Goal: Task Accomplishment & Management: Manage account settings

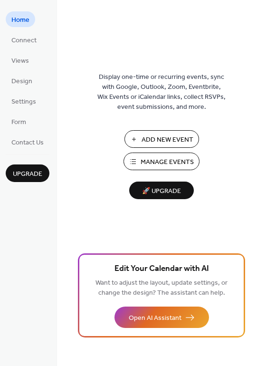
click at [171, 159] on span "Manage Events" at bounding box center [167, 162] width 53 height 10
click at [29, 39] on span "Connect" at bounding box center [23, 41] width 25 height 10
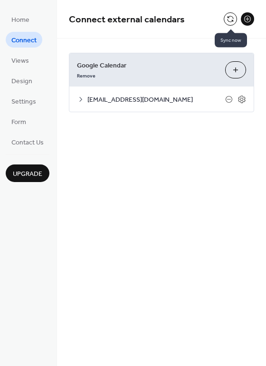
click at [232, 21] on button at bounding box center [230, 18] width 13 height 13
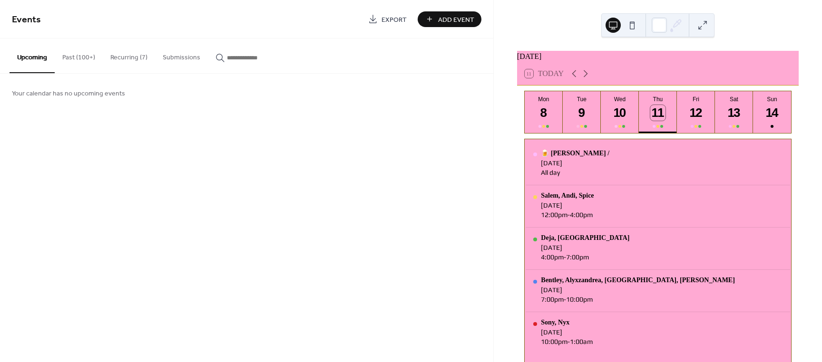
click at [137, 52] on button "Recurring (7)" at bounding box center [129, 56] width 52 height 34
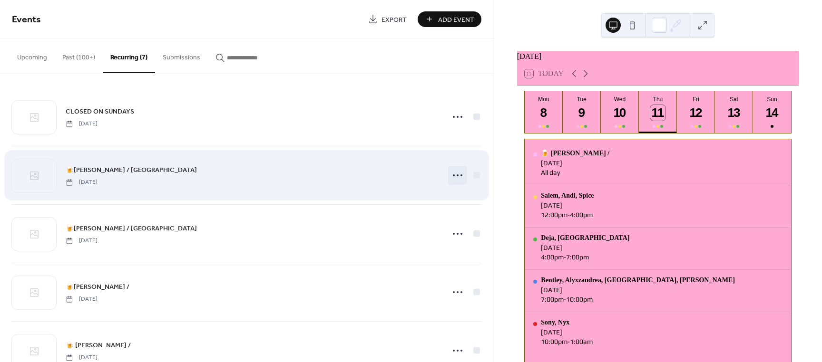
click at [455, 178] on icon at bounding box center [457, 175] width 15 height 15
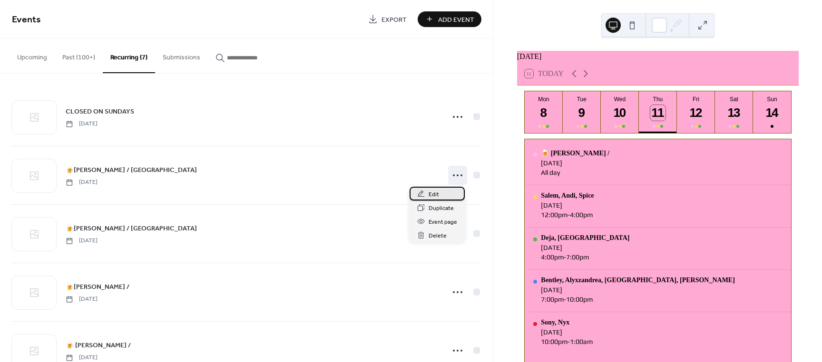
click at [451, 196] on div "Edit" at bounding box center [436, 194] width 55 height 14
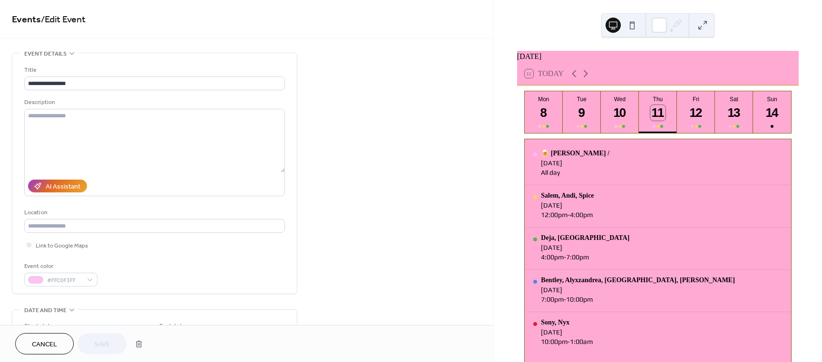
drag, startPoint x: 49, startPoint y: 342, endPoint x: 68, endPoint y: 306, distance: 40.4
click at [49, 342] on span "Cancel" at bounding box center [44, 345] width 25 height 10
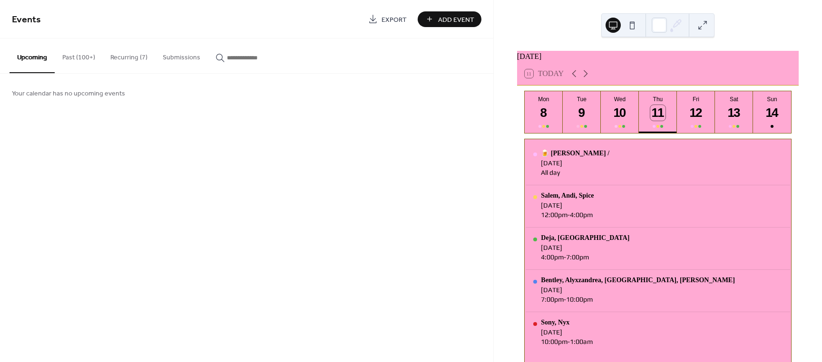
drag, startPoint x: 134, startPoint y: 53, endPoint x: 139, endPoint y: 66, distance: 14.1
click at [134, 54] on button "Recurring (7)" at bounding box center [129, 56] width 52 height 34
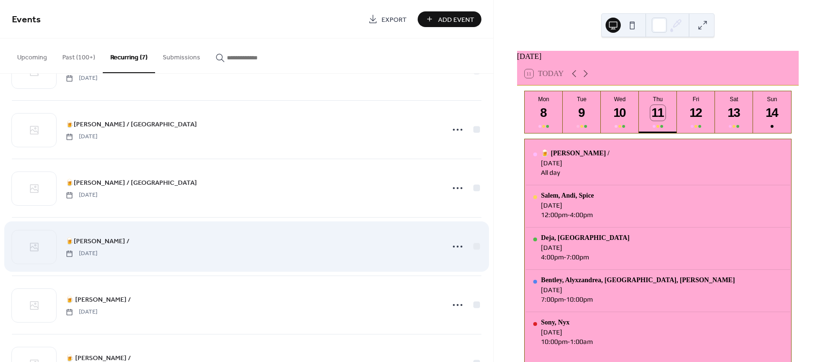
scroll to position [48, 0]
click at [453, 245] on circle at bounding box center [454, 245] width 2 height 2
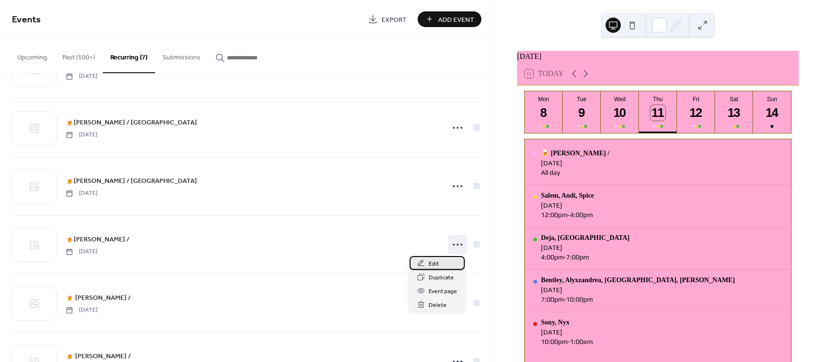
click at [436, 262] on span "Edit" at bounding box center [434, 264] width 10 height 10
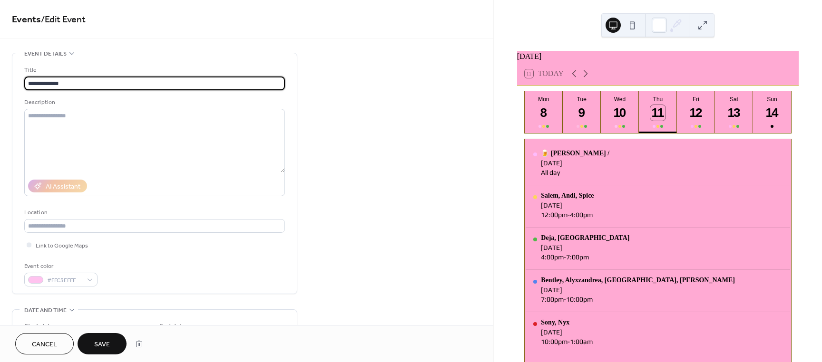
type input "**********"
click at [107, 343] on span "Save" at bounding box center [102, 345] width 16 height 10
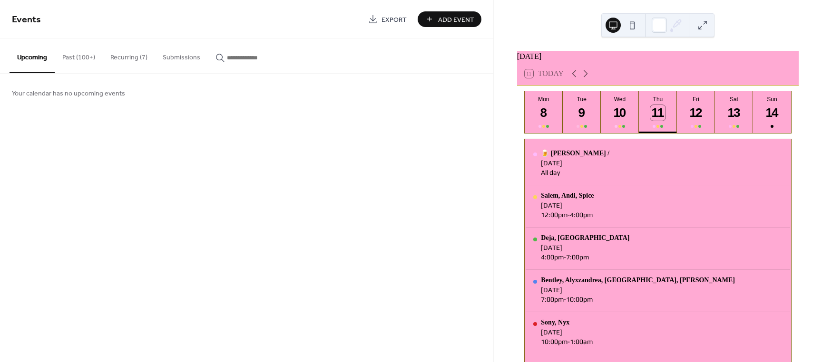
click at [142, 57] on button "Recurring (7)" at bounding box center [129, 56] width 52 height 34
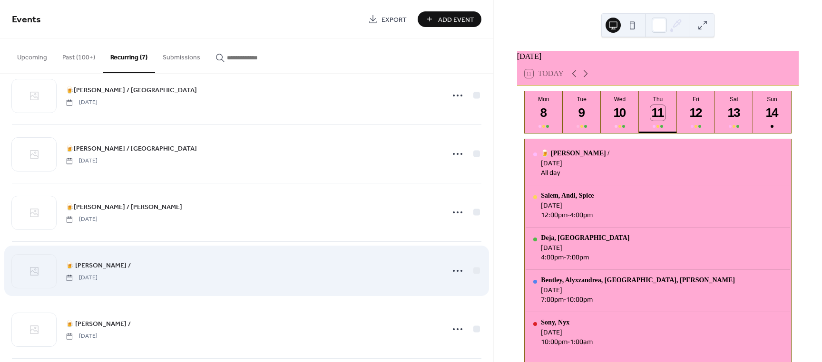
scroll to position [95, 0]
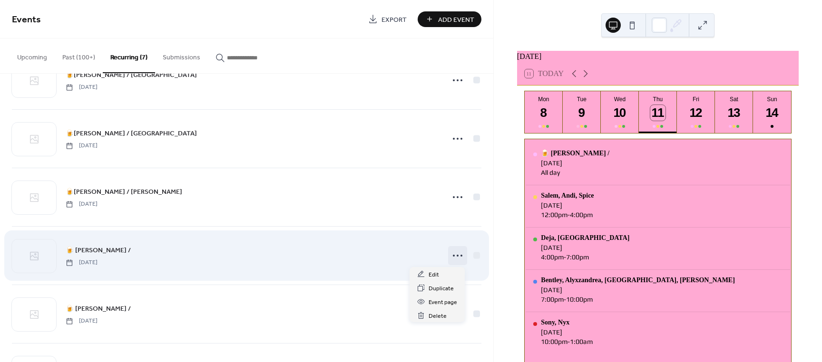
click at [455, 254] on icon at bounding box center [457, 255] width 15 height 15
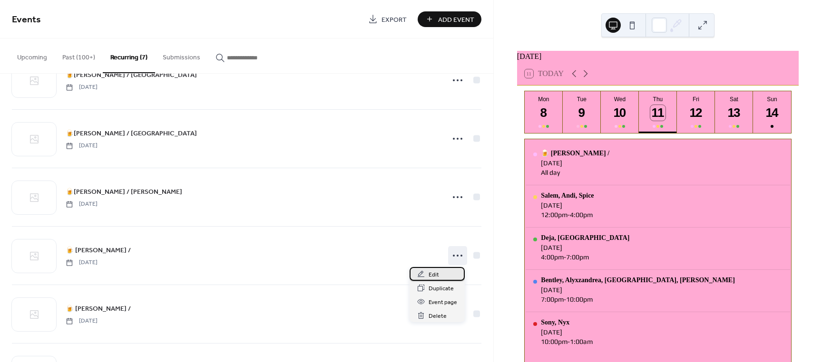
click at [438, 274] on div "Edit" at bounding box center [436, 274] width 55 height 14
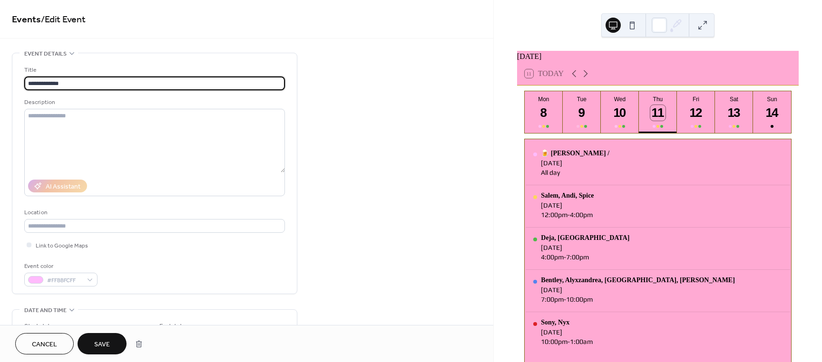
type input "**********"
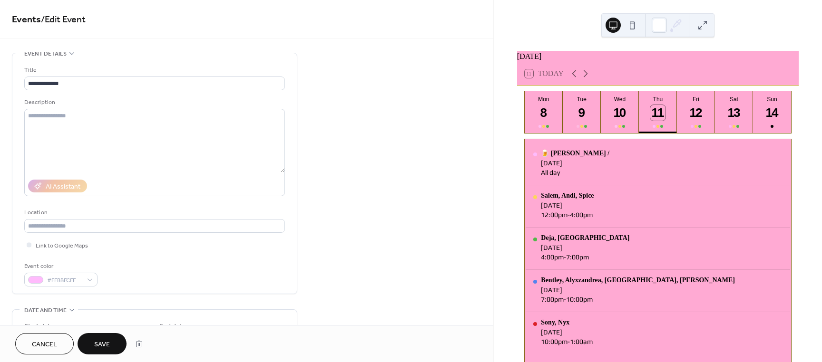
click at [101, 344] on span "Save" at bounding box center [102, 345] width 16 height 10
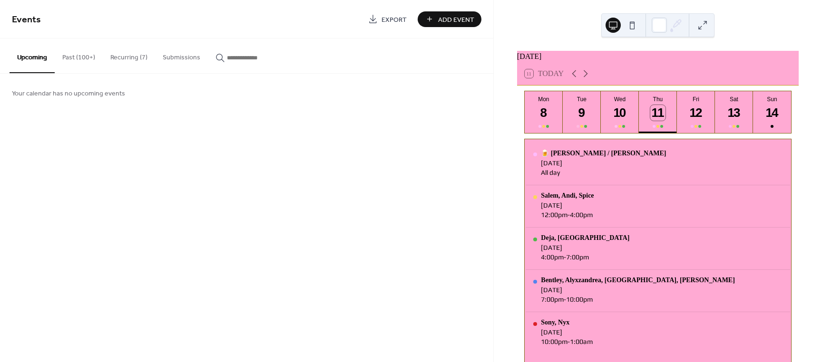
click at [130, 59] on button "Recurring (7)" at bounding box center [129, 56] width 52 height 34
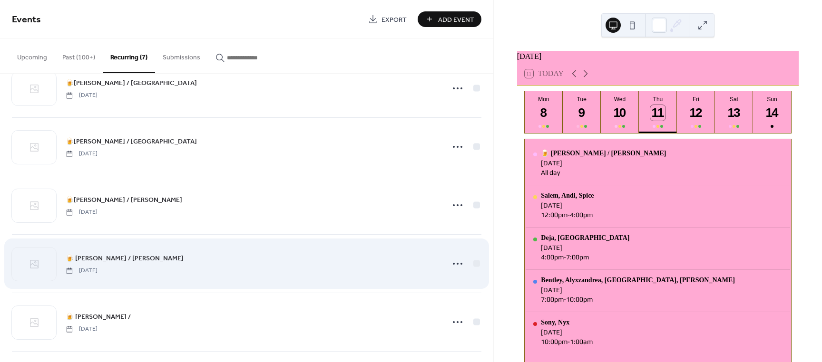
scroll to position [143, 0]
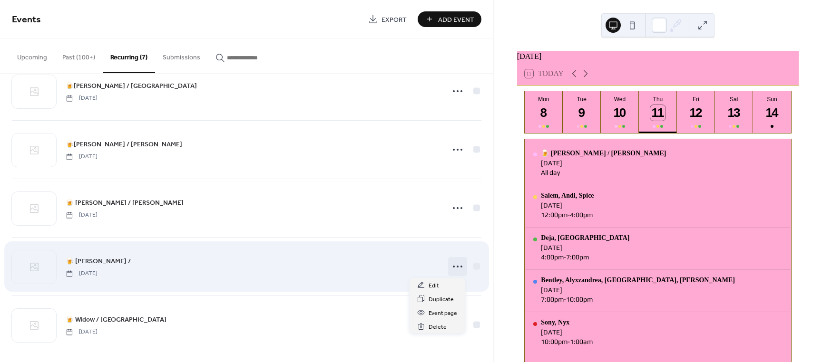
click at [456, 264] on icon at bounding box center [457, 266] width 15 height 15
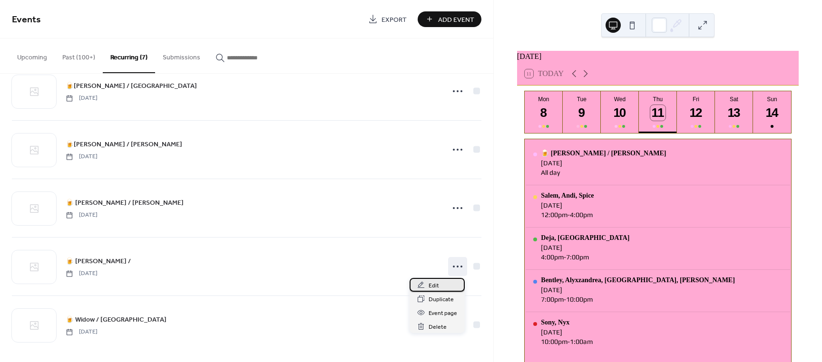
click at [458, 282] on div "Edit" at bounding box center [436, 285] width 55 height 14
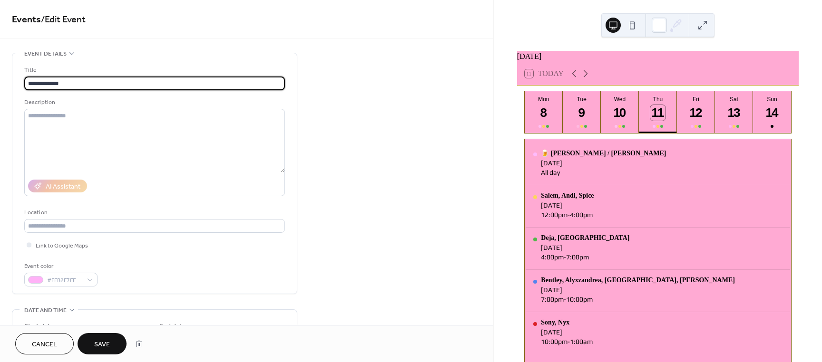
type input "**********"
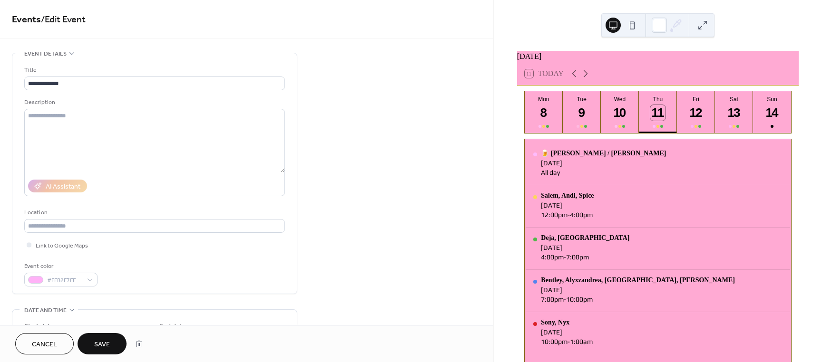
click at [115, 342] on button "Save" at bounding box center [102, 343] width 49 height 21
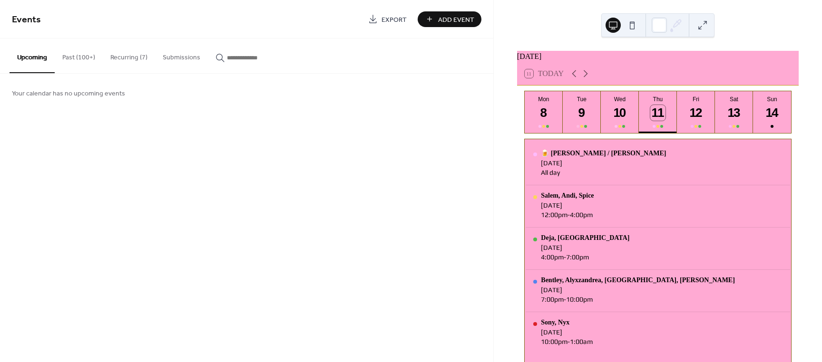
click at [122, 54] on button "Recurring (7)" at bounding box center [129, 56] width 52 height 34
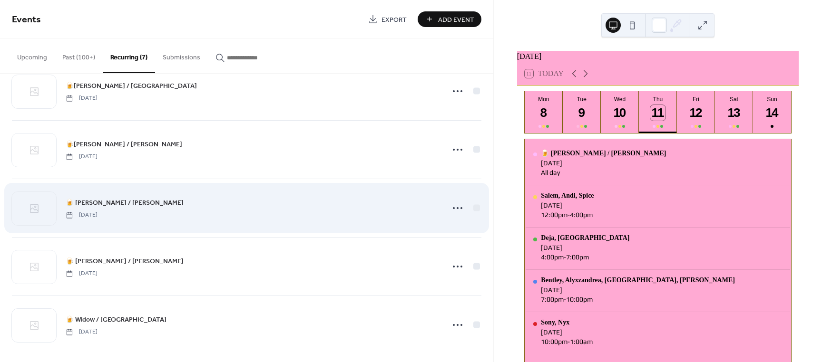
scroll to position [149, 0]
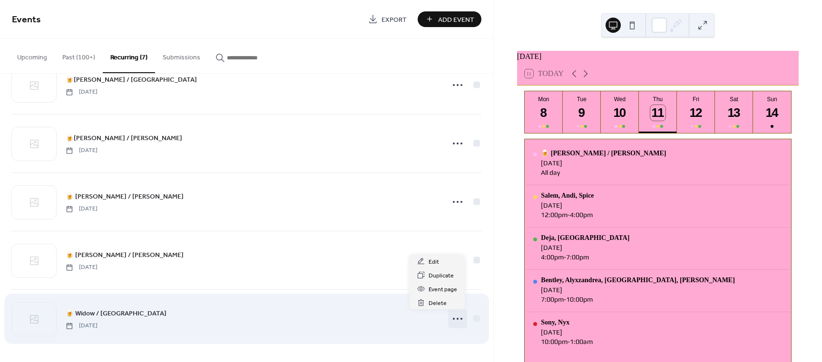
click at [453, 317] on icon at bounding box center [457, 319] width 15 height 15
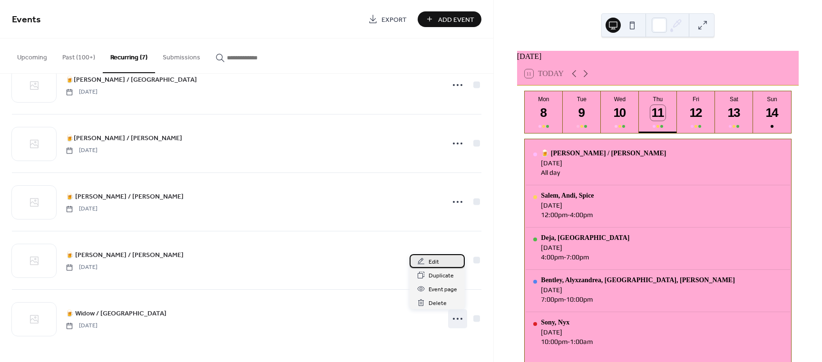
click at [445, 260] on div "Edit" at bounding box center [436, 261] width 55 height 14
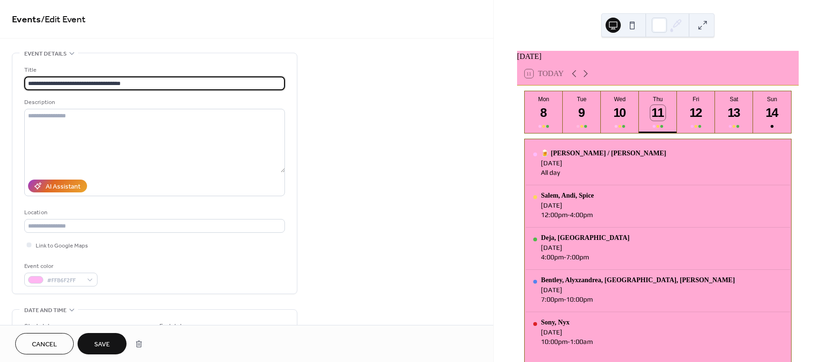
type input "**********"
click at [103, 347] on span "Save" at bounding box center [102, 345] width 16 height 10
